Goal: Navigation & Orientation: Find specific page/section

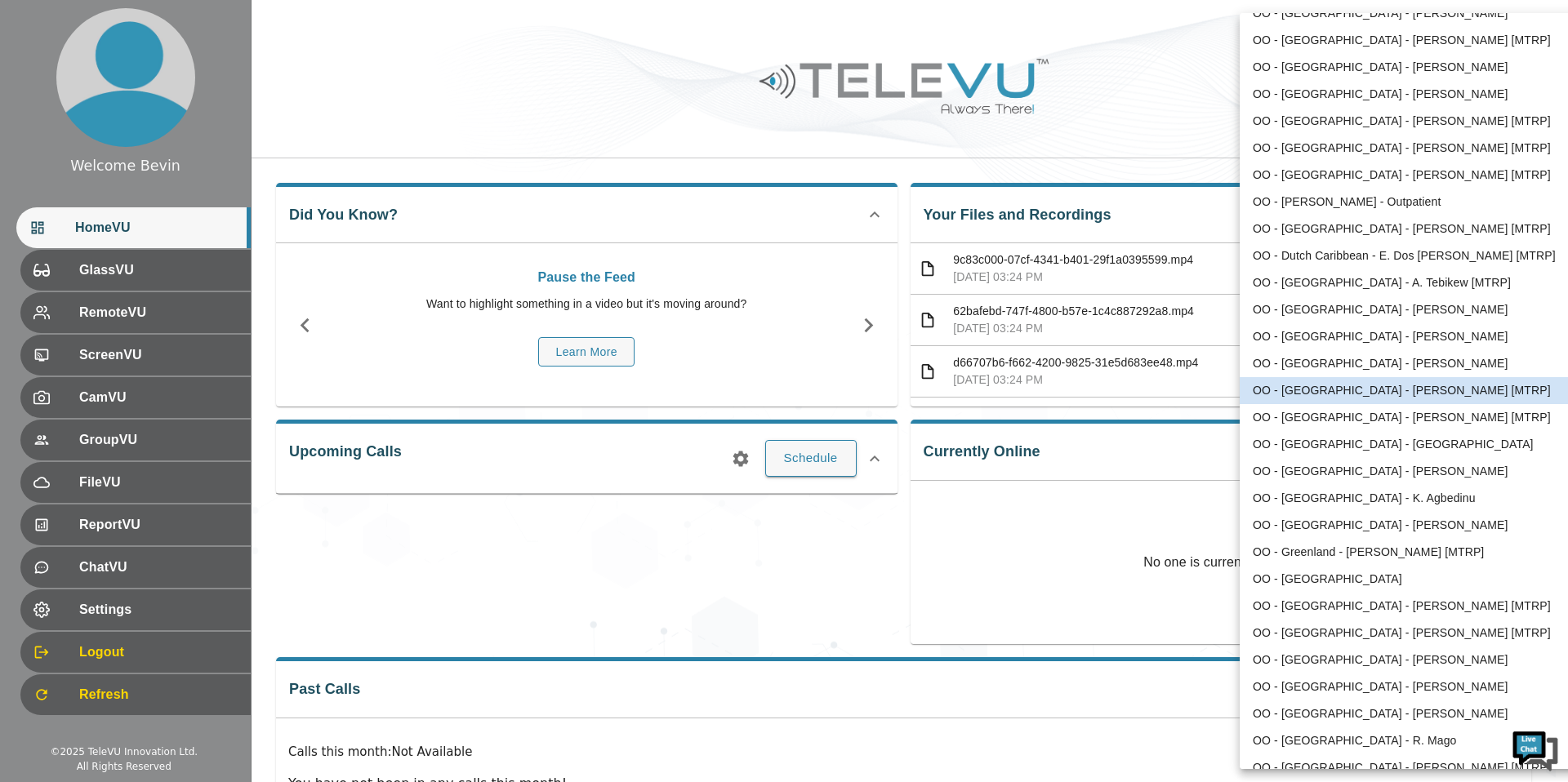
scroll to position [1547, 0]
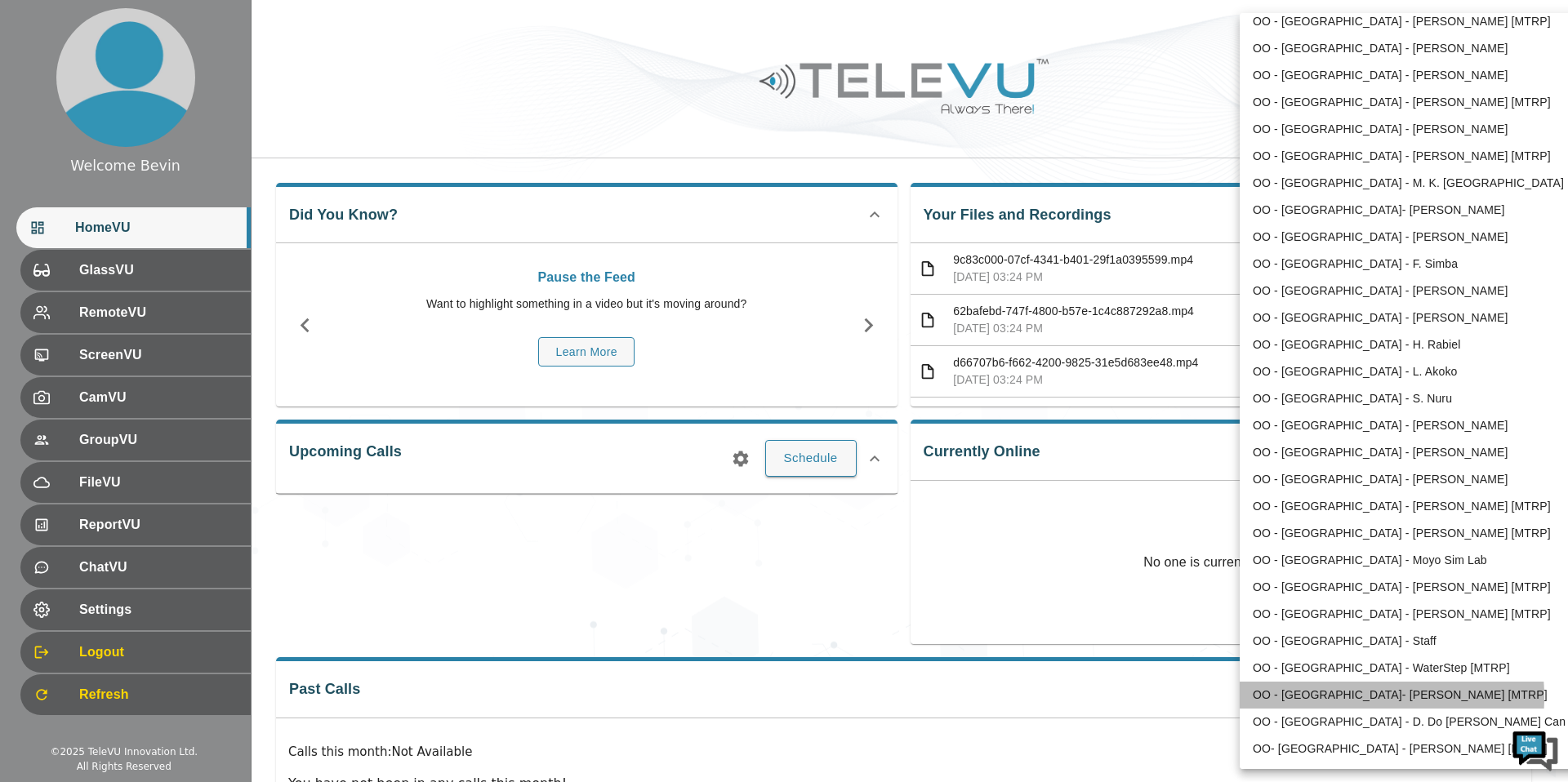
click at [1328, 697] on li "OO - [GEOGRAPHIC_DATA]- [PERSON_NAME] [MTRP]" at bounding box center [1409, 695] width 339 height 27
type input "174"
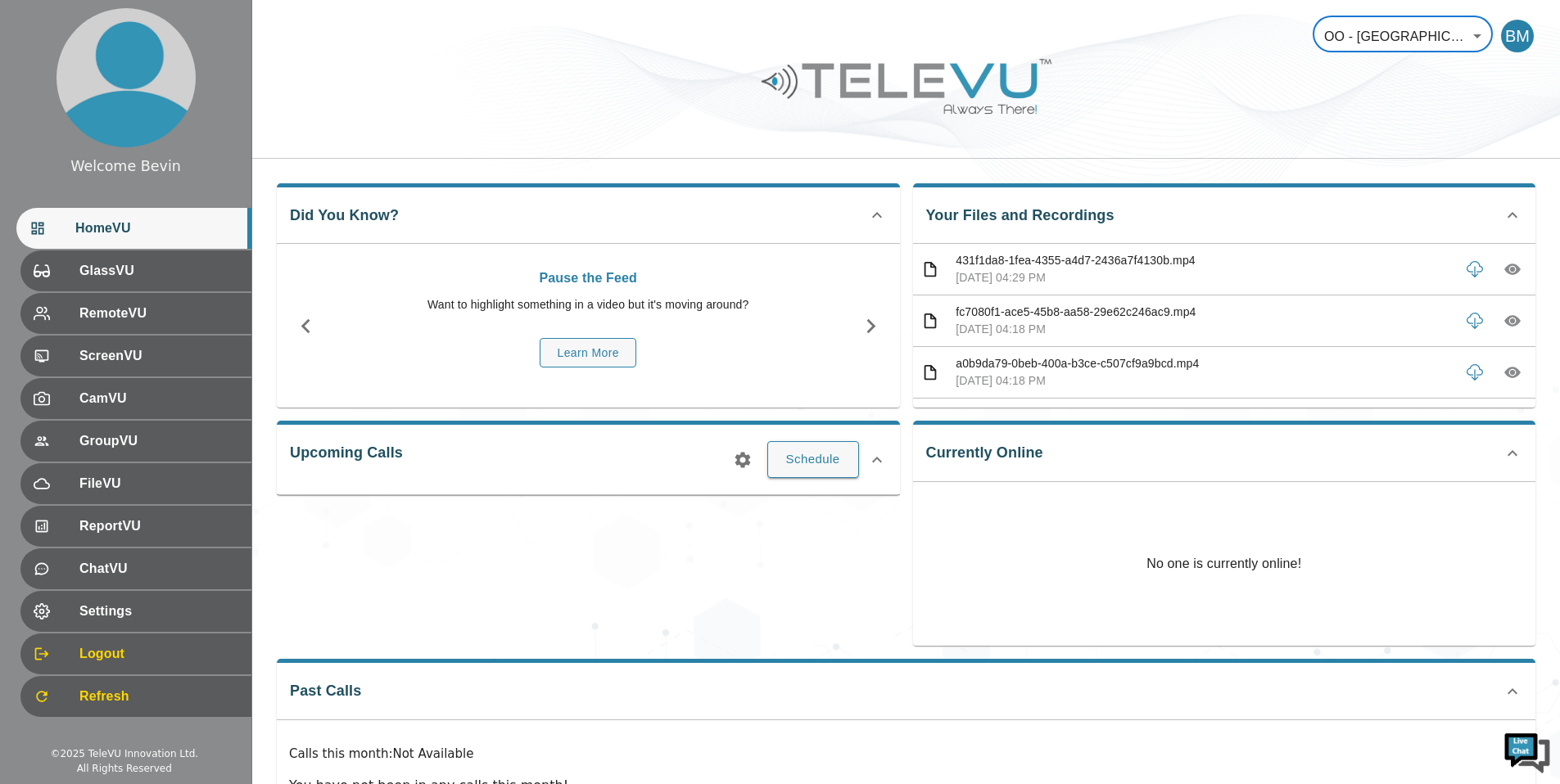
click at [1371, 31] on body "Welcome Bevin HomeVU GlassVU RemoteVU ScreenVU CamVU GroupVU FileVU ReportVU Ch…" at bounding box center [780, 437] width 1560 height 874
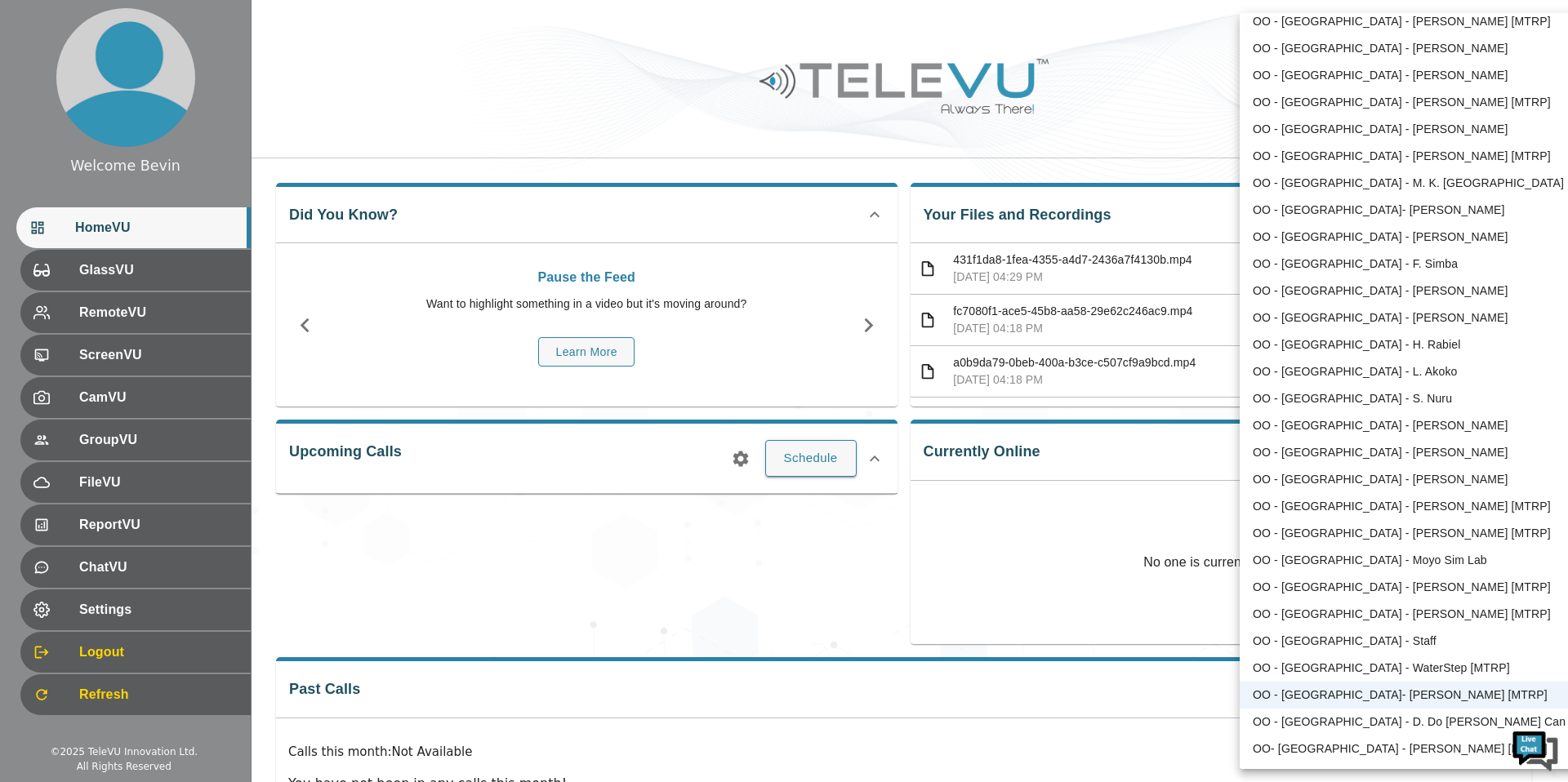
click at [699, 146] on div at bounding box center [784, 391] width 1568 height 782
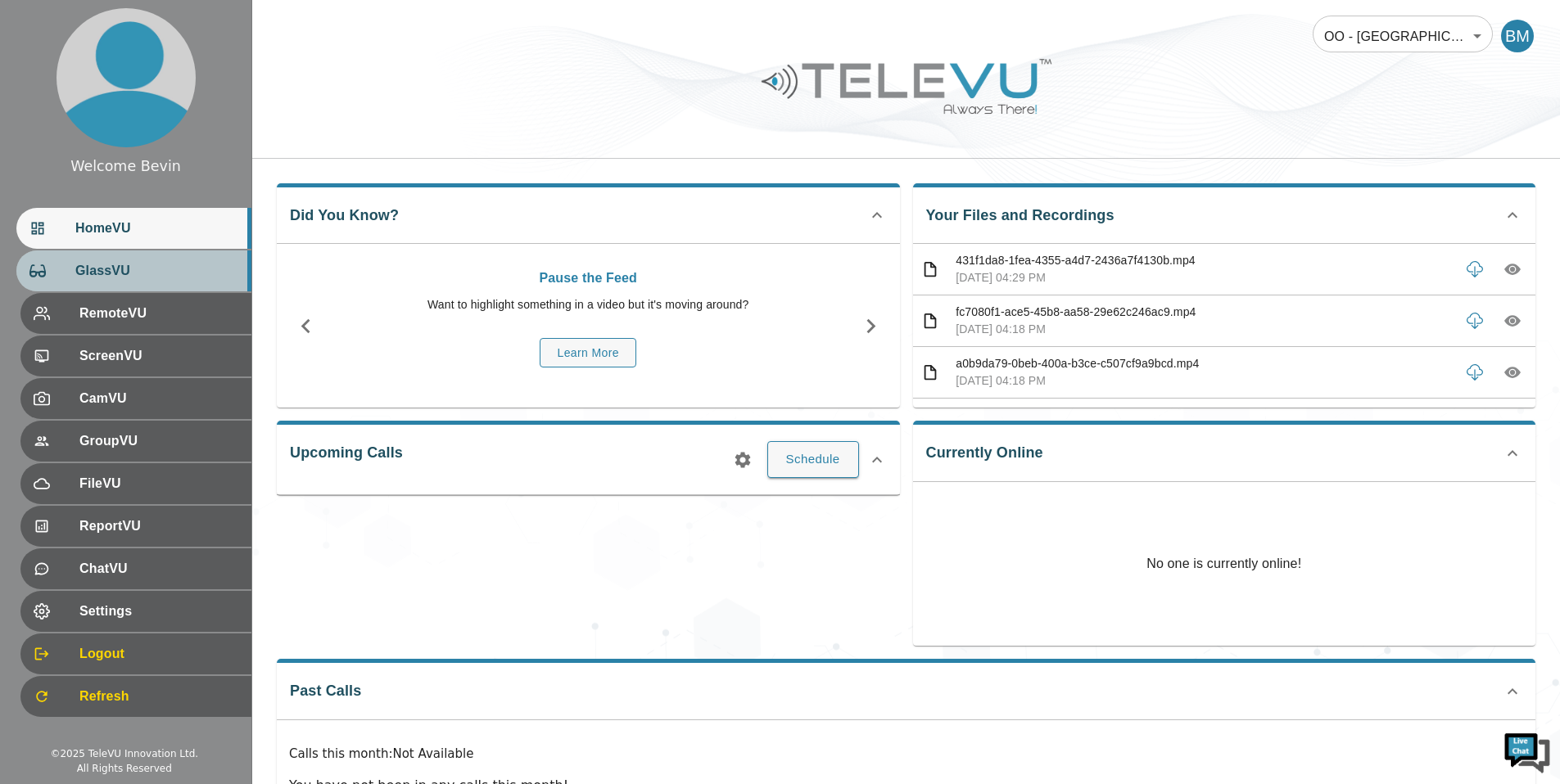
click at [134, 272] on span "GlassVU" at bounding box center [157, 271] width 163 height 20
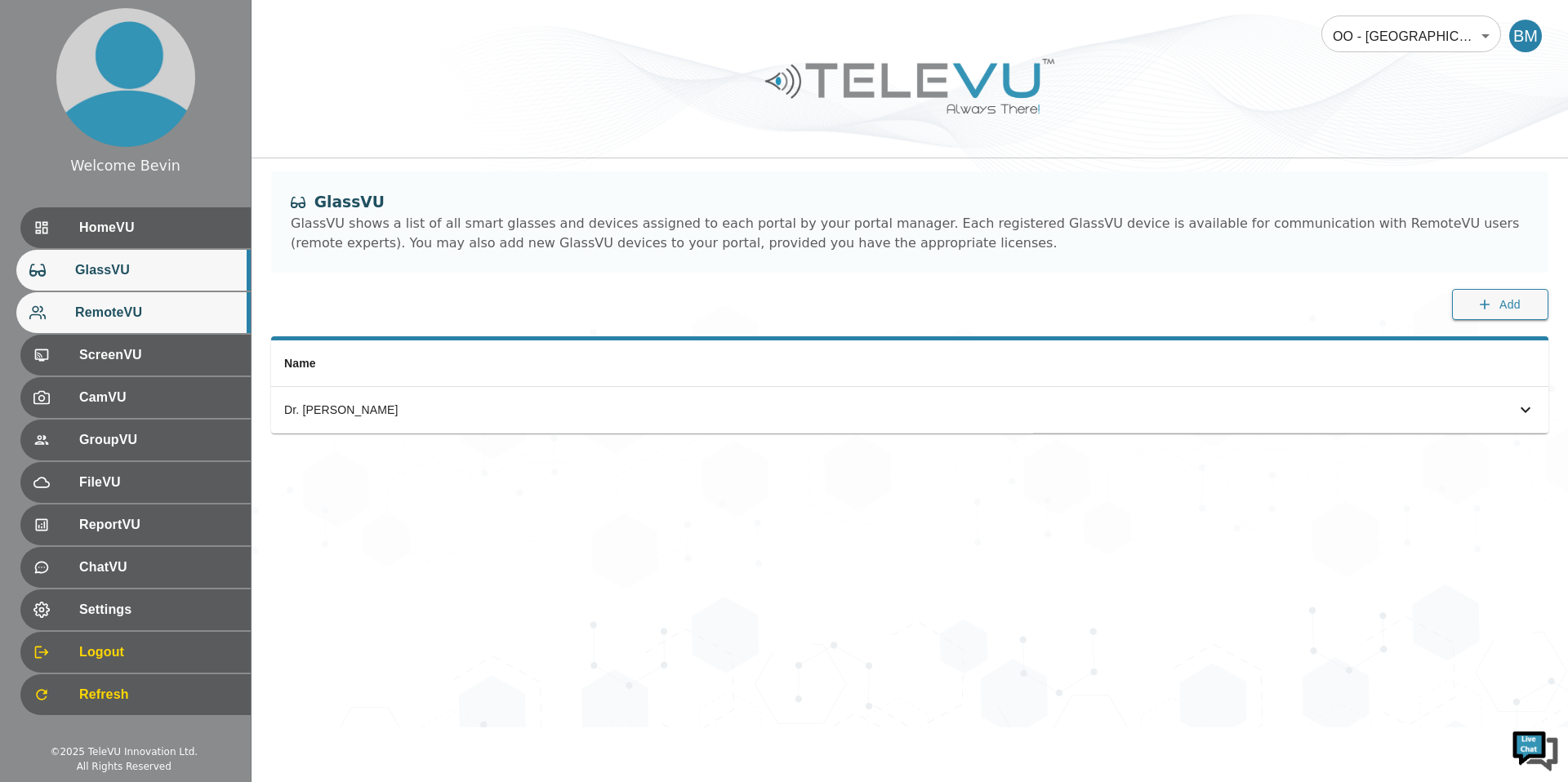
click at [101, 318] on span "RemoteVU" at bounding box center [157, 312] width 163 height 19
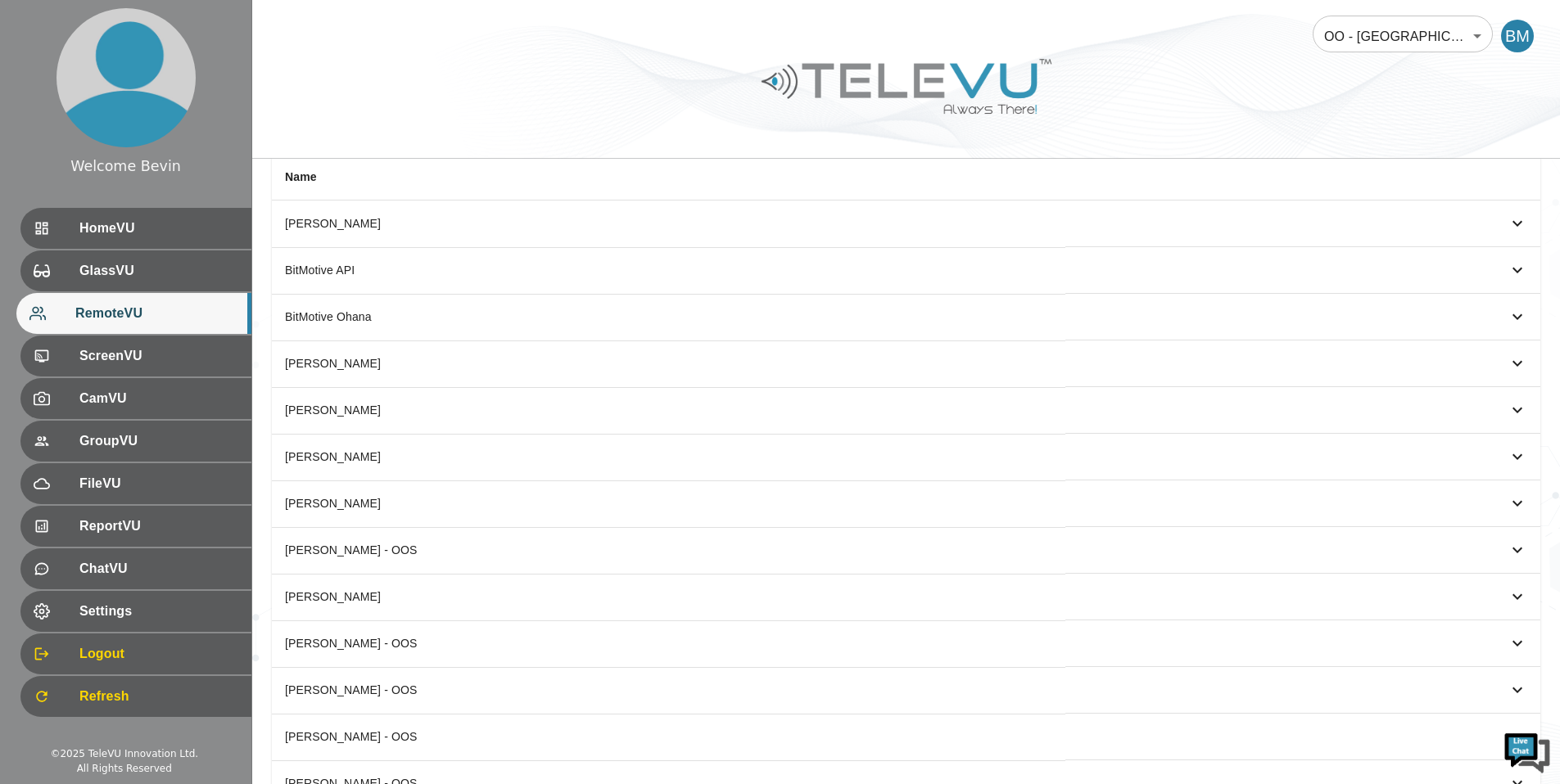
scroll to position [192, 0]
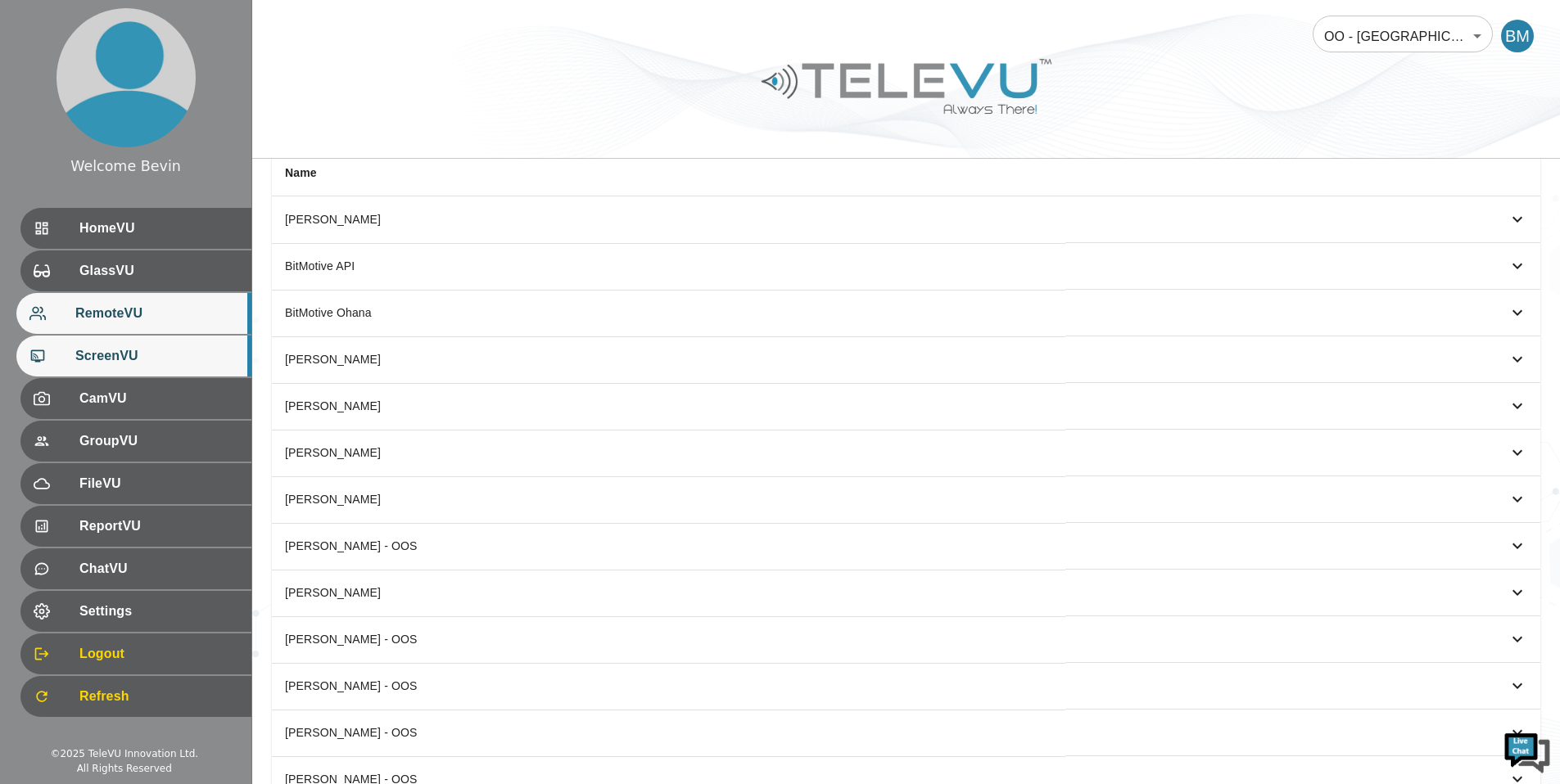
click at [98, 352] on span "ScreenVU" at bounding box center [157, 356] width 163 height 20
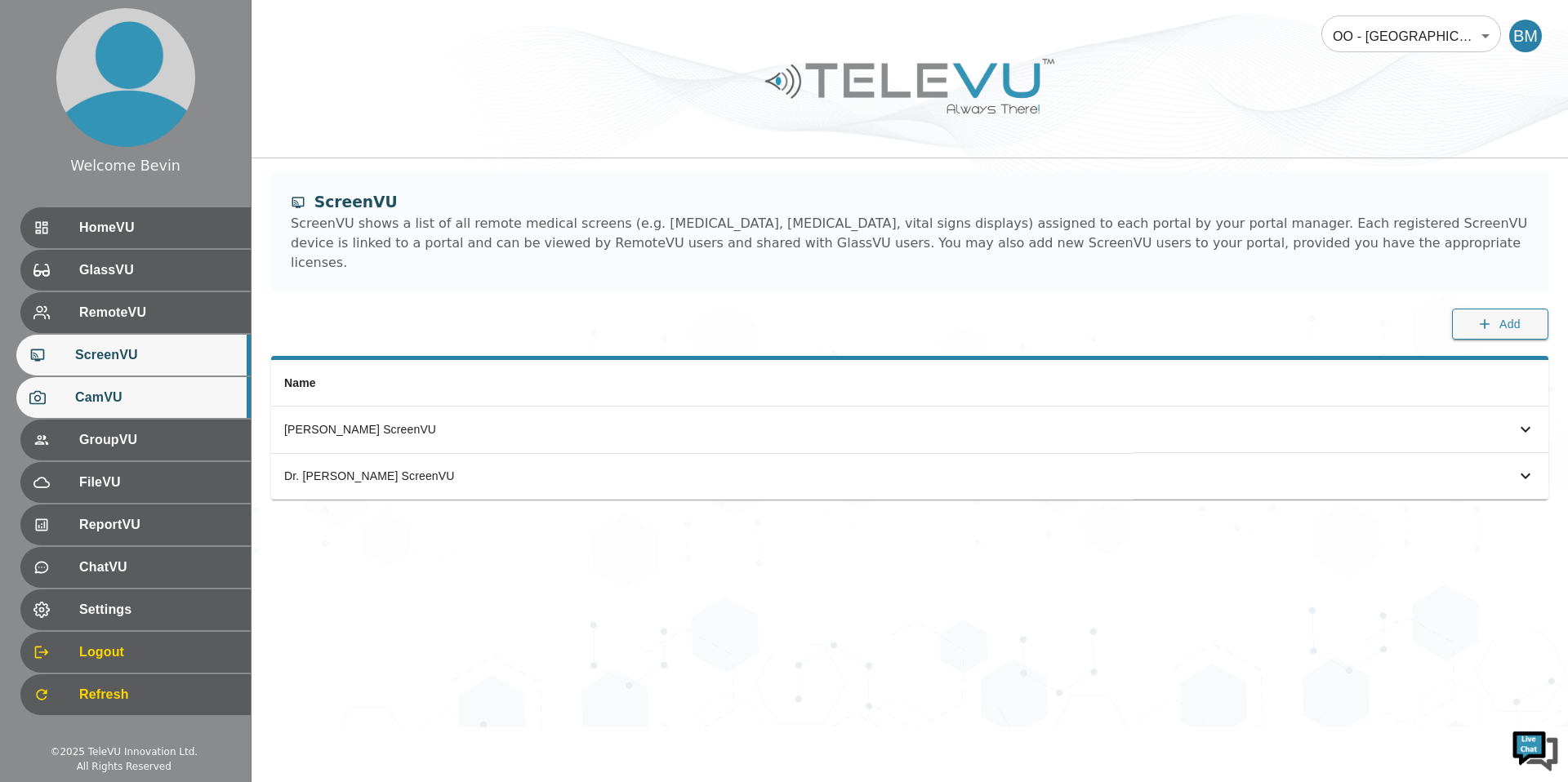
click at [123, 399] on span "CamVU" at bounding box center [157, 397] width 163 height 19
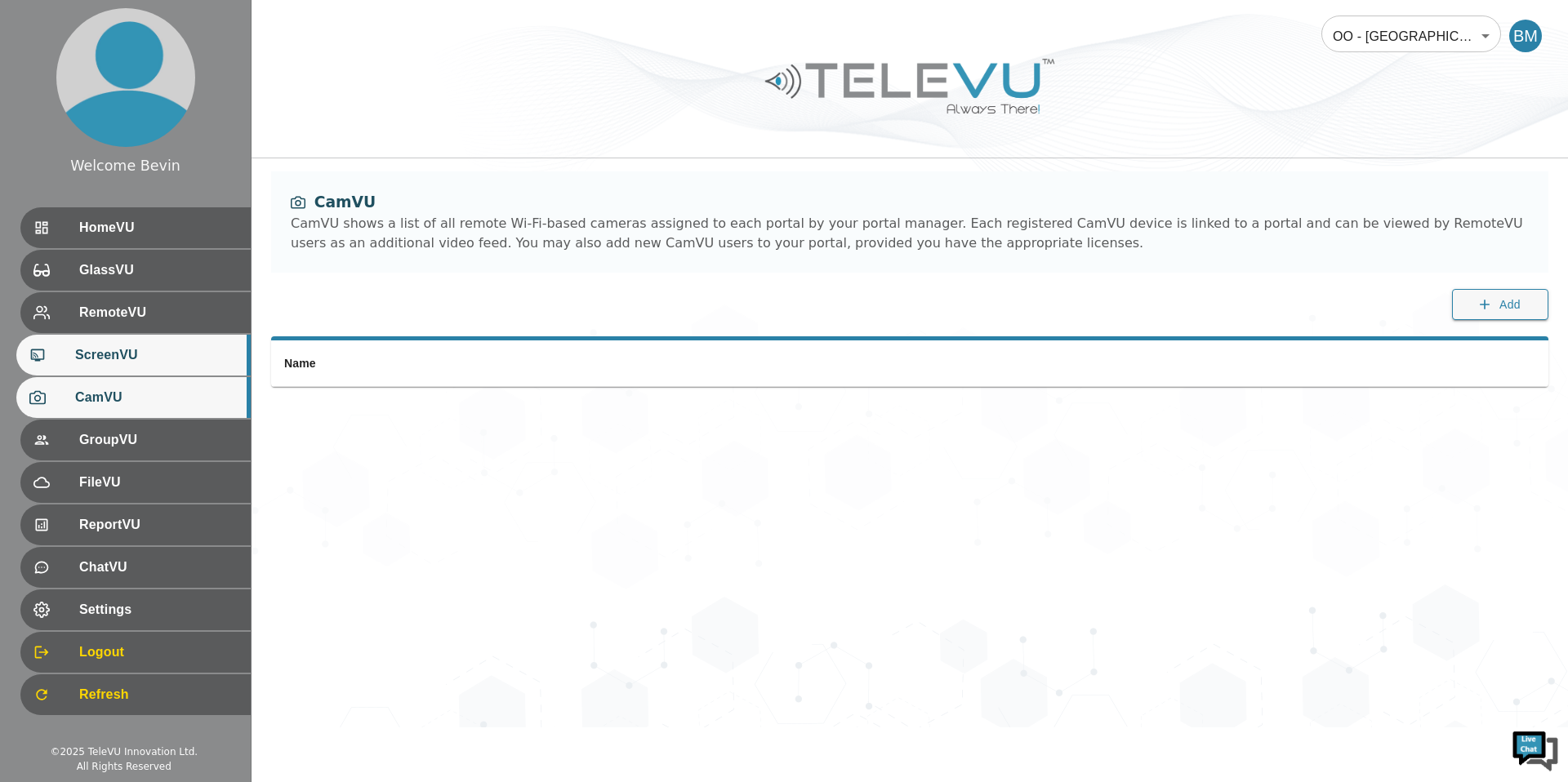
click at [123, 359] on span "ScreenVU" at bounding box center [157, 355] width 163 height 19
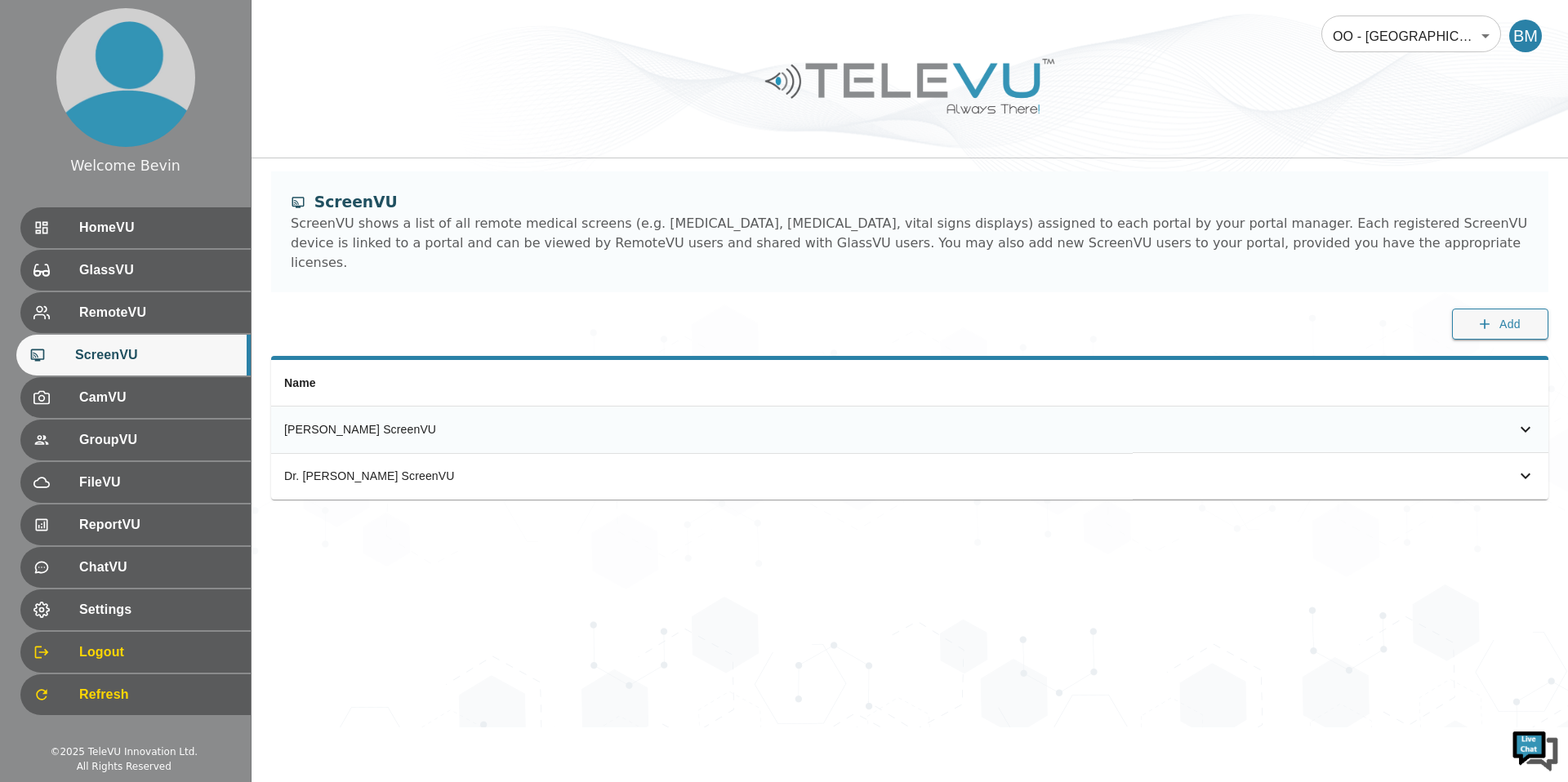
drag, startPoint x: 286, startPoint y: 410, endPoint x: 491, endPoint y: 416, distance: 205.1
click at [491, 421] on div "[PERSON_NAME] ScreenVU" at bounding box center [702, 429] width 836 height 16
copy div "[PERSON_NAME] ScreenVU"
